Goal: Task Accomplishment & Management: Use online tool/utility

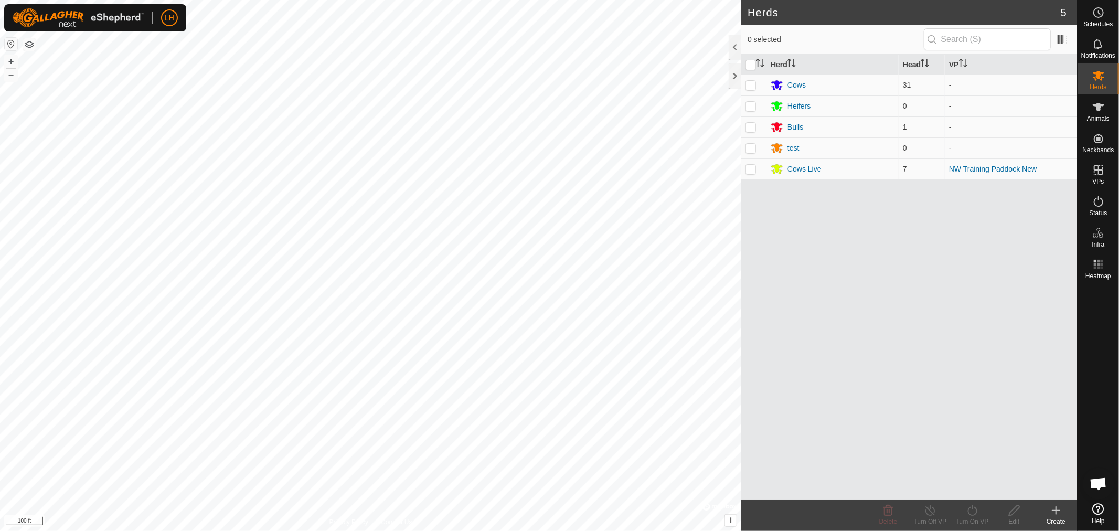
scroll to position [7613, 0]
click at [749, 172] on p-checkbox at bounding box center [751, 169] width 10 height 8
checkbox input "true"
click at [972, 511] on icon at bounding box center [972, 510] width 13 height 13
click at [969, 490] on link "Now" at bounding box center [1004, 487] width 104 height 21
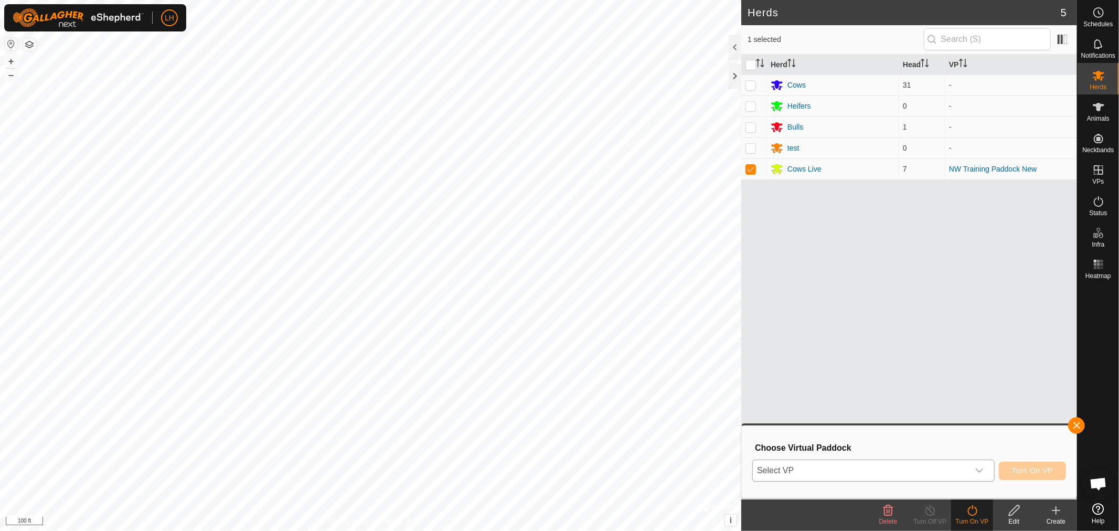
click at [982, 468] on icon "dropdown trigger" at bounding box center [980, 471] width 8 height 8
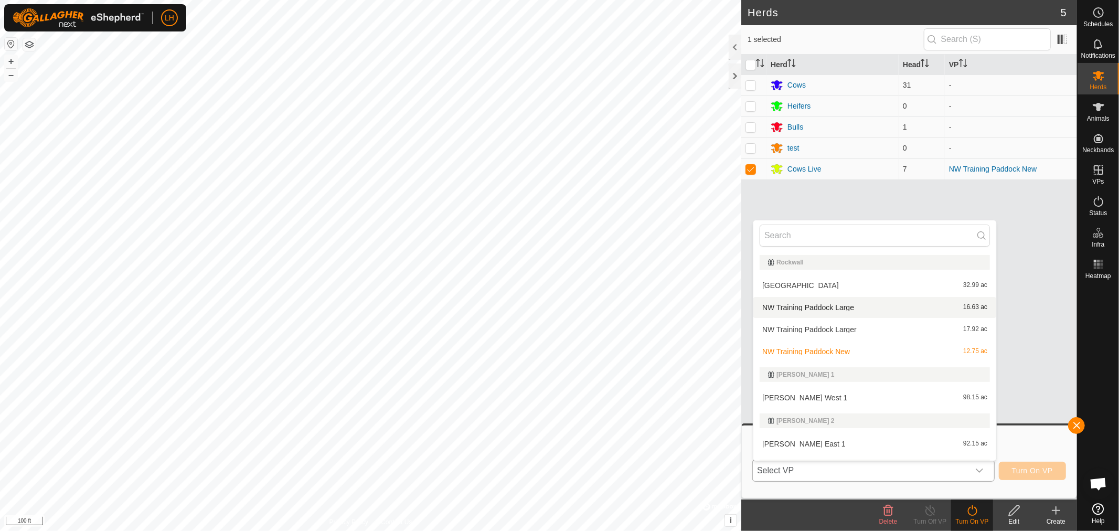
click at [819, 305] on li "NW Training Paddock Large 16.63 ac" at bounding box center [875, 307] width 243 height 21
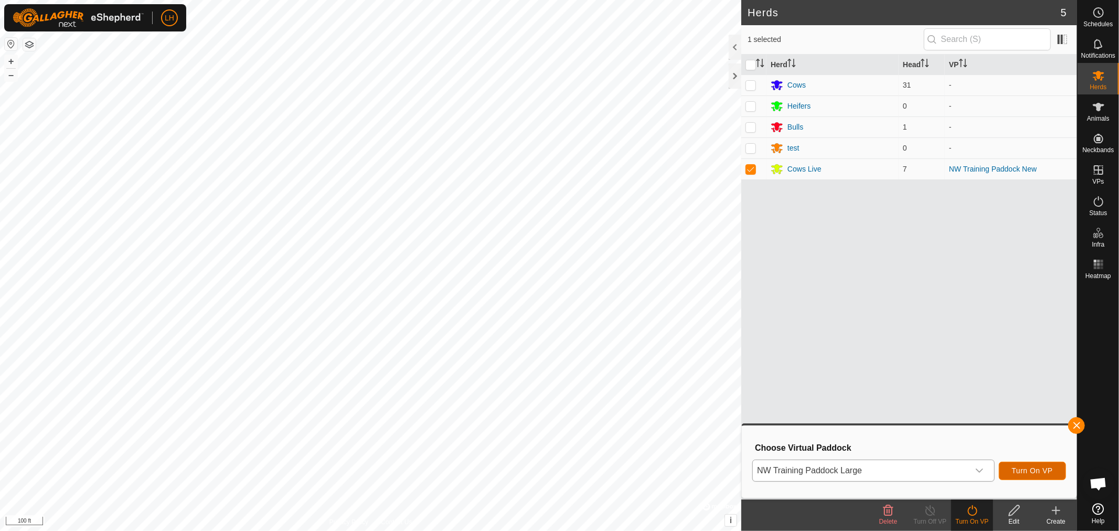
click at [1035, 470] on span "Turn On VP" at bounding box center [1032, 471] width 41 height 8
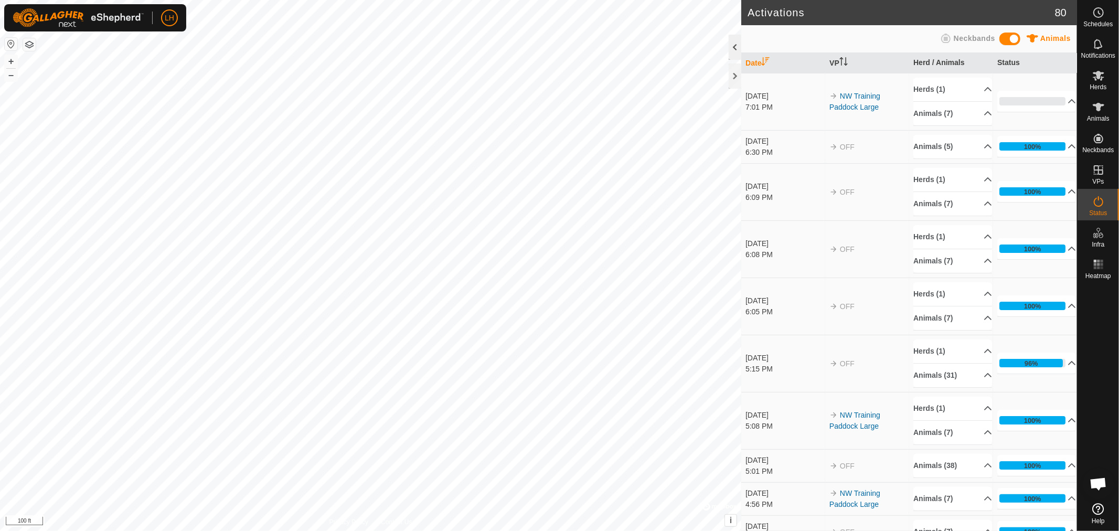
click at [733, 40] on div at bounding box center [735, 47] width 13 height 25
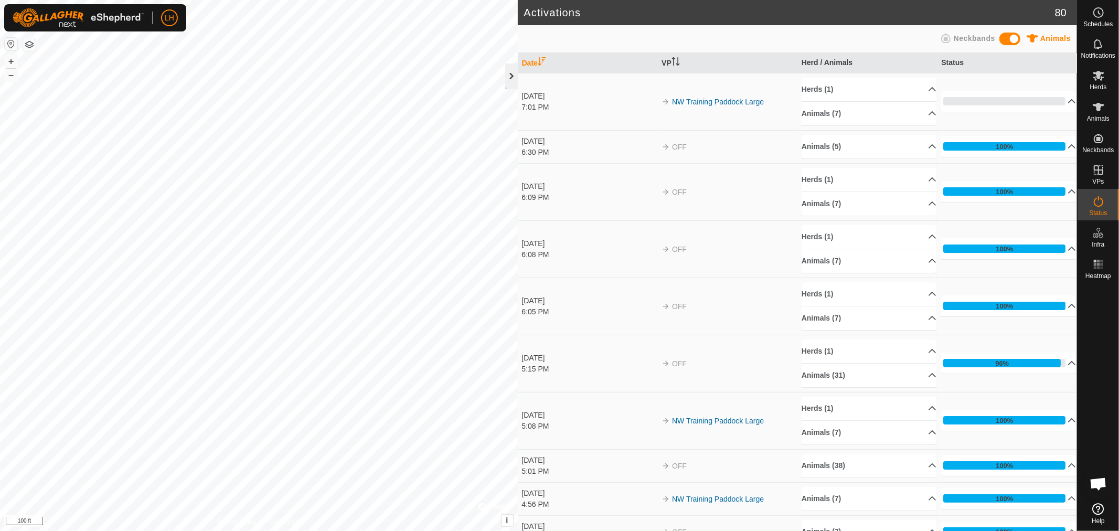
click at [506, 70] on div at bounding box center [511, 76] width 13 height 25
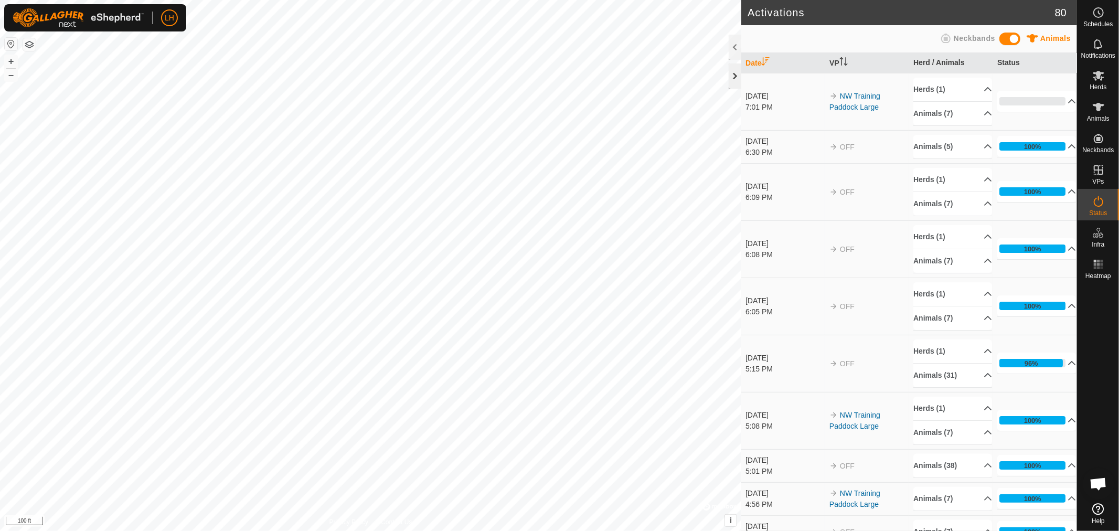
click at [731, 79] on div at bounding box center [735, 76] width 13 height 25
